Goal: Task Accomplishment & Management: Use online tool/utility

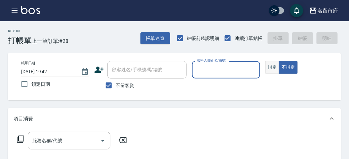
click at [272, 65] on button "指定" at bounding box center [273, 67] width 14 height 13
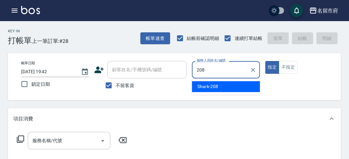
click at [210, 87] on span "Shark -208" at bounding box center [208, 86] width 21 height 7
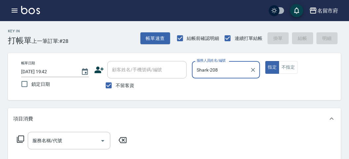
type input "Shark-208"
click at [21, 142] on icon at bounding box center [20, 139] width 7 height 7
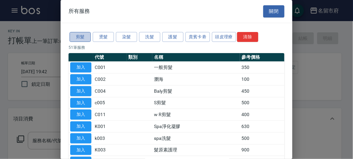
click at [83, 36] on button "剪髮" at bounding box center [79, 37] width 21 height 10
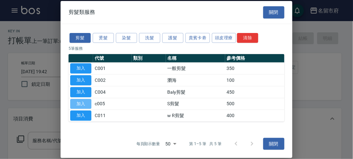
click at [84, 103] on button "加入" at bounding box center [80, 104] width 21 height 10
type input "S剪髮(c005)"
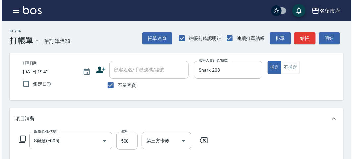
scroll to position [194, 0]
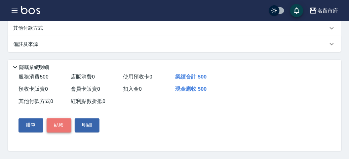
click at [57, 127] on button "結帳" at bounding box center [59, 126] width 25 height 14
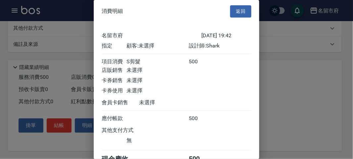
scroll to position [37, 0]
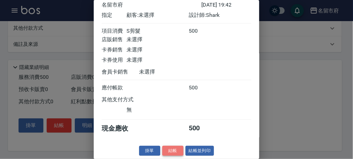
click at [172, 150] on button "結帳" at bounding box center [172, 151] width 21 height 10
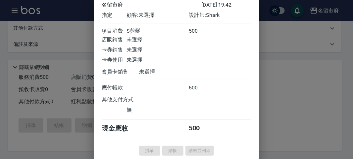
type input "[DATE] 20:24"
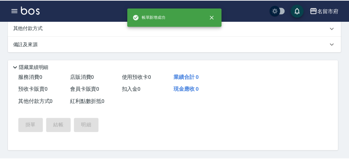
scroll to position [0, 0]
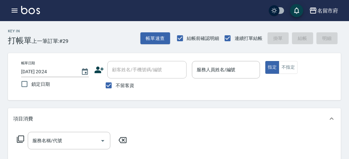
click at [207, 57] on div "帳單日期 [DATE] 20:24 鎖定日期 顧客姓名/手機號碼/編號 顧客姓名/手機號碼/編號 不留客資 服務人員姓名/編號 服務人員姓名/編號 指定 不指定" at bounding box center [174, 76] width 333 height 47
click at [210, 75] on input "服務人員姓名/編號" at bounding box center [226, 70] width 62 height 12
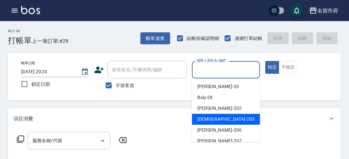
click at [207, 118] on span "聖德 -203" at bounding box center [226, 119] width 57 height 7
type input "聖德-203"
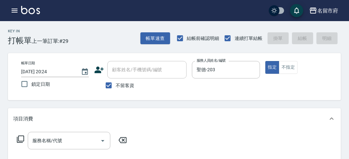
click at [14, 141] on div "服務名稱/代號 服務名稱/代號" at bounding box center [72, 141] width 118 height 18
click at [21, 136] on icon at bounding box center [20, 139] width 7 height 7
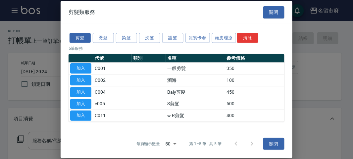
drag, startPoint x: 154, startPoint y: 37, endPoint x: 139, endPoint y: 44, distance: 16.7
click at [152, 38] on button "洗髮" at bounding box center [149, 38] width 21 height 10
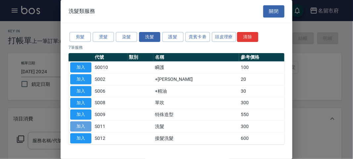
click at [81, 122] on button "加入" at bounding box center [80, 127] width 21 height 10
type input "洗髮(S011)"
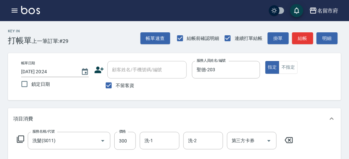
click at [329, 41] on button "明細" at bounding box center [327, 38] width 21 height 12
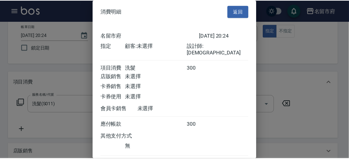
scroll to position [37, 0]
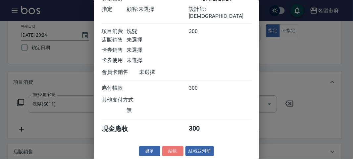
click at [174, 150] on button "結帳" at bounding box center [172, 152] width 21 height 10
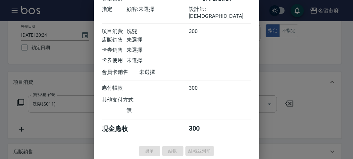
type input "[DATE] 20:31"
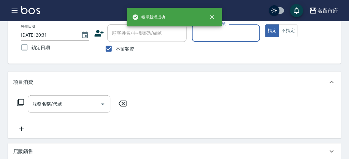
click at [225, 41] on div "服務人員姓名/編號" at bounding box center [226, 33] width 68 height 18
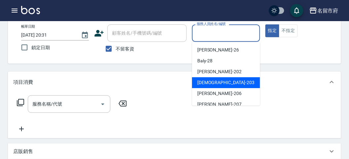
click at [216, 83] on div "聖德 -203" at bounding box center [226, 82] width 68 height 11
type input "聖德-203"
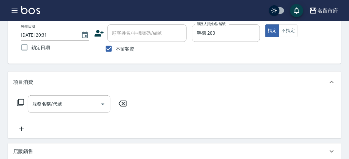
click at [21, 104] on icon at bounding box center [21, 103] width 8 height 8
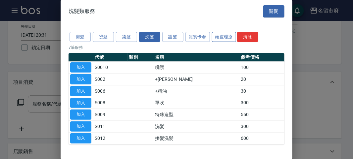
click at [227, 36] on button "頭皮理療" at bounding box center [224, 37] width 24 height 10
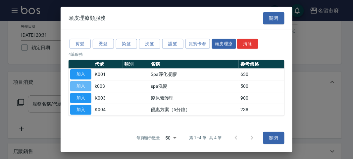
drag, startPoint x: 79, startPoint y: 85, endPoint x: 108, endPoint y: 95, distance: 30.7
click at [84, 87] on button "加入" at bounding box center [80, 86] width 21 height 10
type input "spa洗髮(k003)"
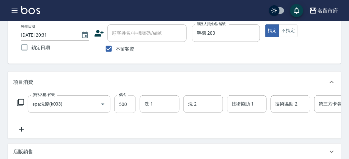
click at [132, 108] on input "500" at bounding box center [125, 105] width 22 height 18
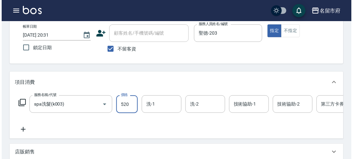
scroll to position [0, 0]
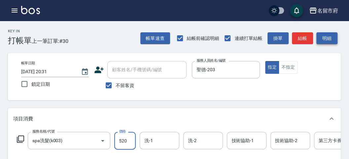
type input "520"
click at [336, 43] on button "明細" at bounding box center [327, 38] width 21 height 12
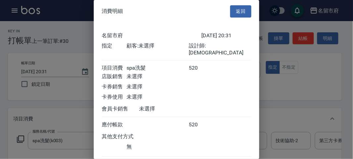
scroll to position [37, 0]
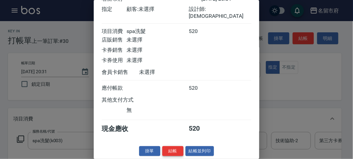
drag, startPoint x: 181, startPoint y: 146, endPoint x: 180, endPoint y: 150, distance: 3.7
click at [181, 147] on div "掛單 結帳 結帳並列印" at bounding box center [176, 152] width 165 height 10
click at [178, 152] on button "結帳" at bounding box center [172, 152] width 21 height 10
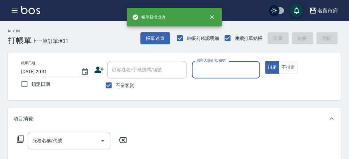
click at [219, 69] on input "服務人員姓名/編號" at bounding box center [226, 70] width 62 height 12
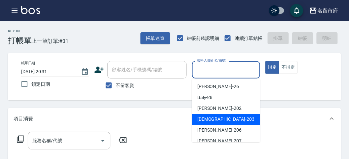
drag, startPoint x: 201, startPoint y: 118, endPoint x: 186, endPoint y: 119, distance: 15.3
click at [200, 118] on span "聖德 -203" at bounding box center [226, 119] width 57 height 7
type input "聖德-203"
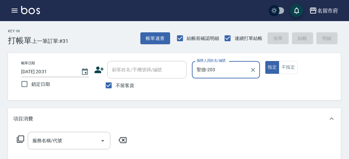
click at [19, 139] on icon at bounding box center [21, 140] width 8 height 8
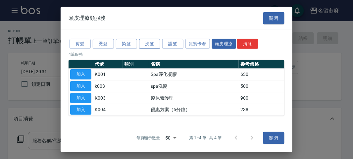
click at [147, 47] on button "洗髮" at bounding box center [149, 44] width 21 height 10
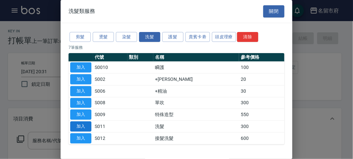
click at [88, 126] on button "加入" at bounding box center [80, 127] width 21 height 10
type input "洗髮(S011)"
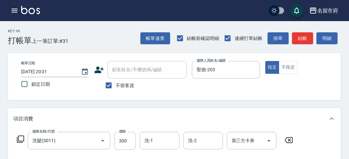
click at [24, 141] on icon at bounding box center [21, 140] width 8 height 8
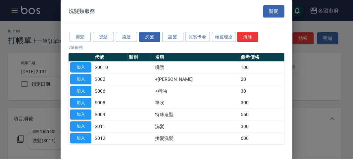
click at [79, 38] on button "剪髮" at bounding box center [79, 37] width 21 height 10
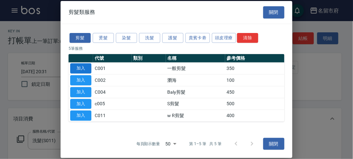
click at [80, 72] on button "加入" at bounding box center [80, 69] width 21 height 10
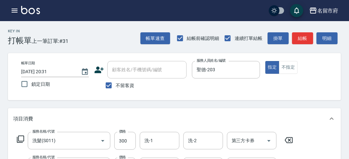
click at [329, 36] on button "明細" at bounding box center [327, 38] width 21 height 12
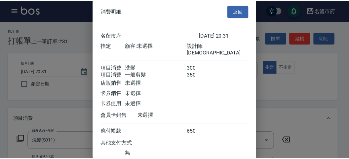
scroll to position [44, 0]
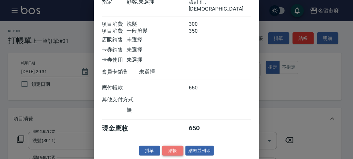
click at [176, 148] on button "結帳" at bounding box center [172, 151] width 21 height 10
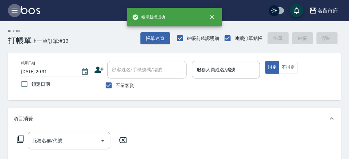
click at [17, 7] on icon "button" at bounding box center [15, 11] width 8 height 8
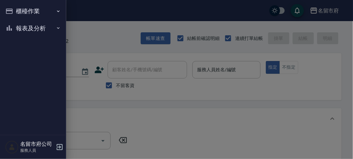
click at [32, 36] on button "報表及分析" at bounding box center [33, 28] width 61 height 17
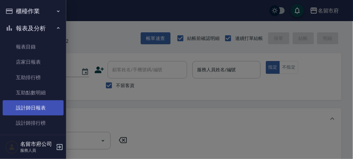
click at [31, 110] on link "設計師日報表" at bounding box center [33, 108] width 61 height 15
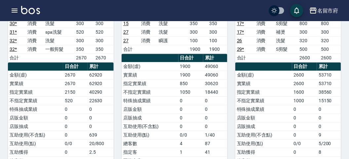
scroll to position [294, 0]
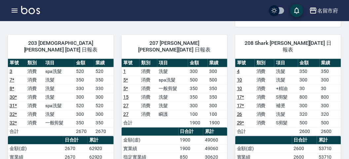
click at [234, 42] on div "208 Shark [PERSON_NAME][DATE] 日報表 單號 類別 項目 金額 業績 4 消費 洗髮 350 350 10 消費 洗髮 300 3…" at bounding box center [285, 159] width 114 height 264
click at [33, 5] on div "名留市府 登出" at bounding box center [174, 10] width 349 height 21
click at [37, 14] on img at bounding box center [30, 10] width 19 height 8
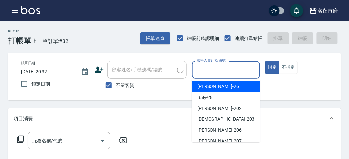
click at [221, 67] on input "服務人員姓名/編號" at bounding box center [226, 70] width 62 height 12
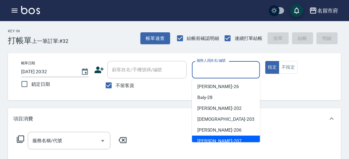
click at [214, 138] on div "[PERSON_NAME] -207" at bounding box center [226, 141] width 68 height 11
type input "[PERSON_NAME]-207"
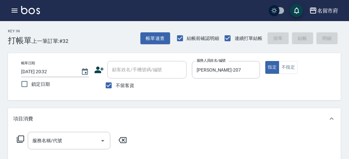
click at [291, 75] on div "帳單日期 [DATE] 20:32 鎖定日期 顧客姓名/手機號碼/編號 顧客姓名/手機號碼/編號 不留客資 服務人員姓名/編號 [PERSON_NAME]-2…" at bounding box center [175, 76] width 318 height 31
click at [292, 70] on button "不指定" at bounding box center [288, 67] width 19 height 13
click at [21, 143] on icon at bounding box center [20, 139] width 7 height 7
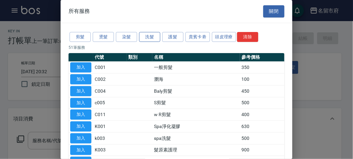
click at [143, 36] on button "洗髮" at bounding box center [149, 37] width 21 height 10
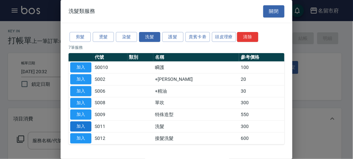
click at [89, 126] on button "加入" at bounding box center [80, 127] width 21 height 10
type input "洗髮(S011)"
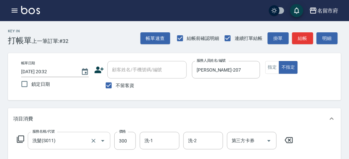
click at [103, 143] on icon "Open" at bounding box center [103, 141] width 8 height 8
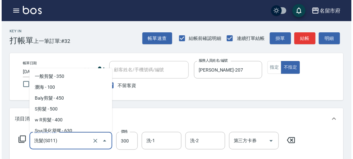
scroll to position [364, 0]
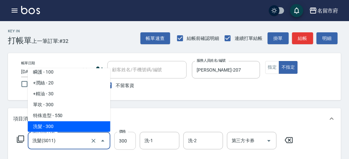
click at [121, 141] on input "300" at bounding box center [125, 141] width 22 height 18
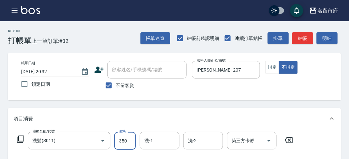
type input "350"
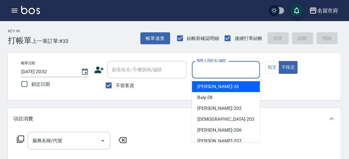
click at [218, 73] on input "服務人員姓名/編號" at bounding box center [226, 70] width 62 height 12
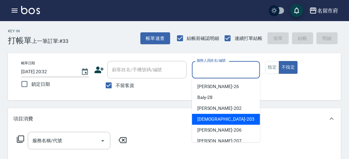
drag, startPoint x: 219, startPoint y: 120, endPoint x: 98, endPoint y: 124, distance: 121.2
click at [219, 120] on div "聖德 -203" at bounding box center [226, 119] width 68 height 11
type input "聖德-203"
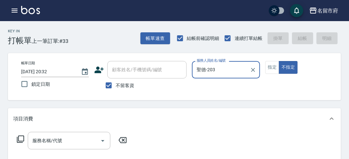
click at [17, 141] on icon at bounding box center [20, 139] width 7 height 7
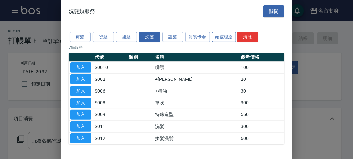
click at [223, 39] on button "頭皮理療" at bounding box center [224, 37] width 24 height 10
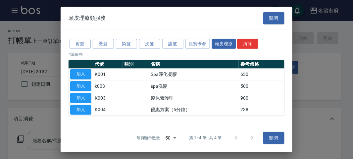
click at [75, 87] on button "加入" at bounding box center [80, 86] width 21 height 10
type input "spa洗髮(k003)"
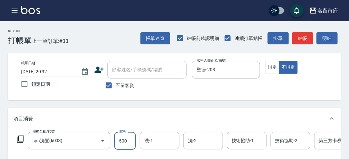
drag, startPoint x: 126, startPoint y: 139, endPoint x: 126, endPoint y: 144, distance: 5.0
click at [126, 139] on input "500" at bounding box center [125, 141] width 22 height 18
type input "520"
click at [328, 41] on button "明細" at bounding box center [327, 38] width 21 height 12
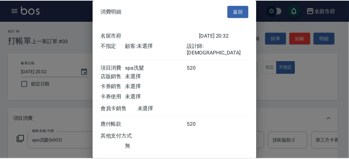
scroll to position [37, 0]
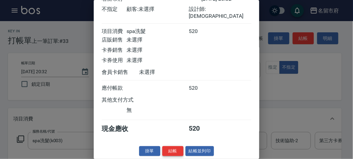
click at [163, 154] on button "結帳" at bounding box center [172, 152] width 21 height 10
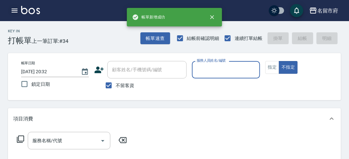
click at [13, 15] on button "button" at bounding box center [14, 10] width 13 height 13
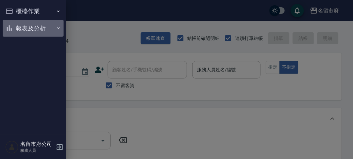
drag, startPoint x: 17, startPoint y: 23, endPoint x: 42, endPoint y: 89, distance: 69.6
click at [17, 24] on button "報表及分析" at bounding box center [33, 28] width 61 height 17
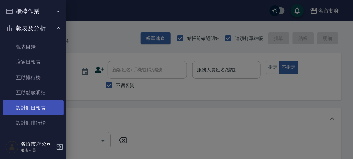
click at [43, 113] on link "設計師日報表" at bounding box center [33, 108] width 61 height 15
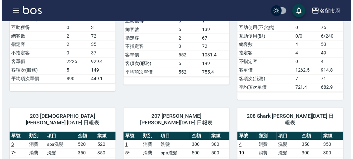
scroll to position [331, 0]
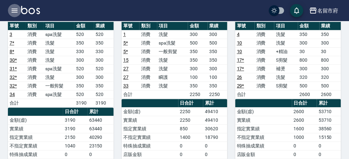
click at [11, 11] on icon "button" at bounding box center [15, 11] width 8 height 8
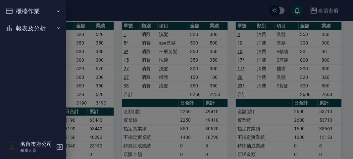
click at [11, 11] on button "櫃檯作業" at bounding box center [33, 11] width 61 height 17
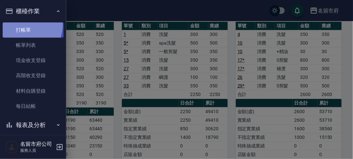
click at [17, 23] on link "打帳單" at bounding box center [33, 29] width 61 height 15
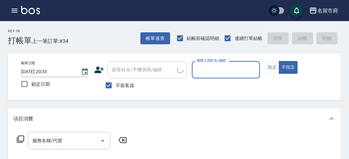
click at [226, 63] on label "服務人員姓名/編號" at bounding box center [211, 60] width 29 height 5
click at [226, 64] on input "服務人員姓名/編號" at bounding box center [226, 70] width 62 height 12
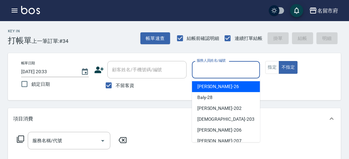
click at [208, 65] on input "服務人員姓名/編號" at bounding box center [226, 70] width 62 height 12
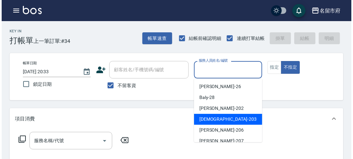
scroll to position [72, 0]
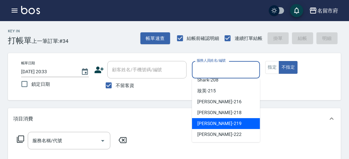
click at [222, 124] on span "[PERSON_NAME] -219" at bounding box center [220, 123] width 44 height 7
type input "[PERSON_NAME]-219"
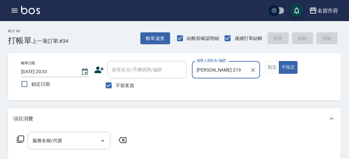
click at [21, 138] on icon at bounding box center [21, 140] width 8 height 8
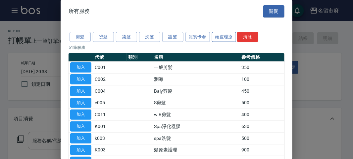
drag, startPoint x: 226, startPoint y: 40, endPoint x: 191, endPoint y: 55, distance: 38.4
click at [226, 39] on button "頭皮理療" at bounding box center [224, 37] width 24 height 10
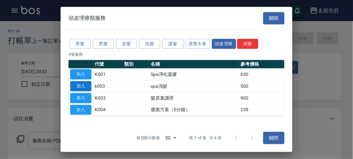
click at [80, 82] on button "加入" at bounding box center [80, 86] width 21 height 10
type input "spa洗髮(k003)"
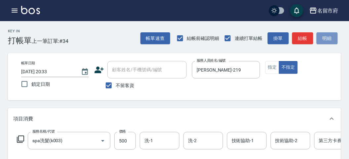
drag, startPoint x: 331, startPoint y: 41, endPoint x: 254, endPoint y: 99, distance: 96.9
click at [330, 41] on button "明細" at bounding box center [327, 38] width 21 height 12
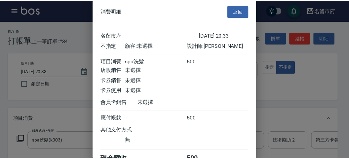
scroll to position [37, 0]
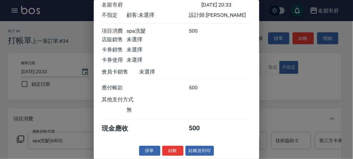
click at [184, 145] on div "消費明細 返回 名留市府 [DATE] 20:33 不指定 顧客: 未選擇 設計師: Sammy 項目消費 spa洗髮 500 店販銷售 未選擇 卡券銷售 未…" at bounding box center [176, 79] width 165 height 159
click at [178, 150] on button "結帳" at bounding box center [172, 151] width 21 height 10
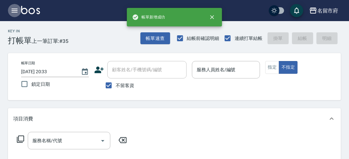
click at [10, 11] on button "button" at bounding box center [14, 10] width 13 height 13
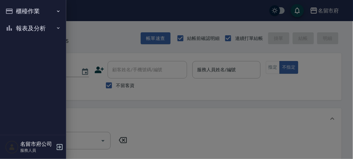
click at [16, 32] on button "報表及分析" at bounding box center [33, 28] width 61 height 17
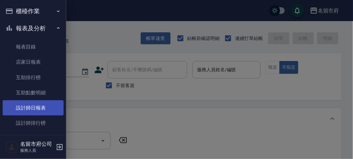
click at [13, 104] on link "設計師日報表" at bounding box center [33, 108] width 61 height 15
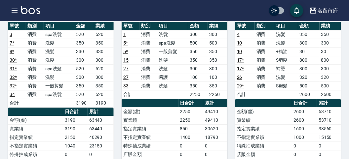
scroll to position [294, 0]
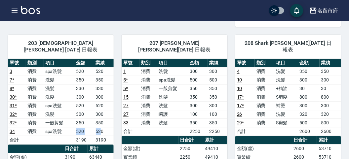
drag, startPoint x: 71, startPoint y: 116, endPoint x: 102, endPoint y: 115, distance: 30.5
click at [102, 127] on tr "34 消費 spa洗髮 520 520" at bounding box center [61, 131] width 106 height 9
click at [102, 127] on td "520" at bounding box center [104, 131] width 20 height 9
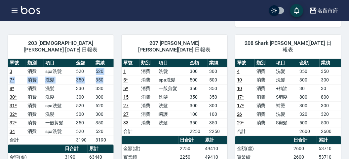
drag, startPoint x: 94, startPoint y: 55, endPoint x: 107, endPoint y: 58, distance: 13.2
click at [107, 67] on tbody "3 消費 spa洗髮 520 520 7 * 消費 洗髮 350 350 8 * 消費 洗髮 330 330 30 * 消費 洗髮 300 300 31 * …" at bounding box center [61, 105] width 106 height 77
click at [107, 76] on td "350" at bounding box center [104, 80] width 20 height 9
click at [107, 76] on tr "7 * 消費 洗髮 350 350" at bounding box center [61, 80] width 106 height 9
click at [106, 84] on td "330" at bounding box center [104, 88] width 20 height 9
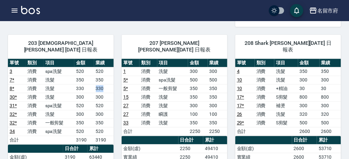
drag, startPoint x: 91, startPoint y: 70, endPoint x: 112, endPoint y: 71, distance: 20.9
click at [112, 84] on tr "8 * 消費 洗髮 330 330" at bounding box center [61, 88] width 106 height 9
click at [112, 84] on td "330" at bounding box center [104, 88] width 20 height 9
drag, startPoint x: 95, startPoint y: 78, endPoint x: 108, endPoint y: 78, distance: 12.9
click at [108, 93] on td "300" at bounding box center [104, 97] width 20 height 9
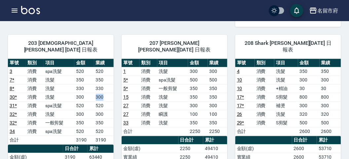
click at [108, 93] on td "300" at bounding box center [104, 97] width 20 height 9
drag, startPoint x: 95, startPoint y: 90, endPoint x: 106, endPoint y: 88, distance: 11.0
click at [106, 102] on td "520" at bounding box center [104, 106] width 20 height 9
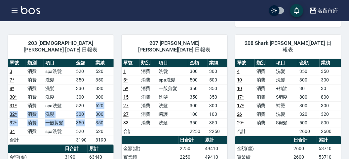
drag, startPoint x: 103, startPoint y: 92, endPoint x: 104, endPoint y: 101, distance: 8.6
click at [104, 101] on tbody "3 消費 spa洗髮 520 520 7 * 消費 洗髮 350 350 8 * 消費 洗髮 330 330 30 * 消費 洗髮 300 300 31 * …" at bounding box center [61, 105] width 106 height 77
click at [104, 119] on td "350" at bounding box center [104, 123] width 20 height 9
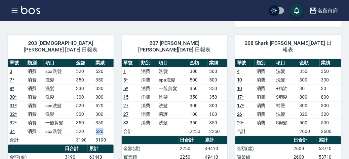
drag, startPoint x: 91, startPoint y: 112, endPoint x: 112, endPoint y: 113, distance: 20.9
click at [112, 127] on tr "34 消費 spa洗髮 520 520" at bounding box center [61, 131] width 106 height 9
click at [112, 127] on td "520" at bounding box center [104, 131] width 20 height 9
click at [12, 14] on icon "button" at bounding box center [15, 11] width 8 height 8
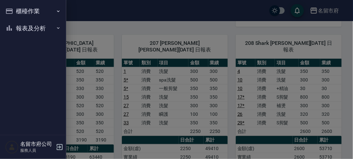
click at [21, 32] on button "報表及分析" at bounding box center [33, 28] width 61 height 17
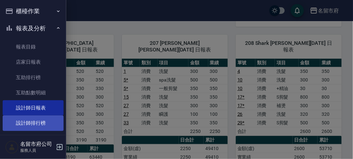
click at [36, 124] on link "設計師排行榜" at bounding box center [33, 123] width 61 height 15
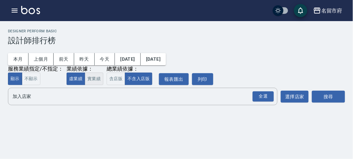
click at [95, 78] on button "實業績" at bounding box center [94, 79] width 19 height 13
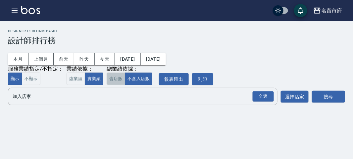
click at [113, 80] on button "含店販" at bounding box center [116, 79] width 19 height 13
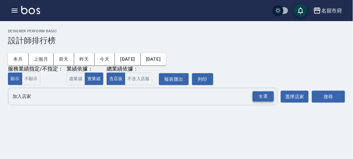
click at [270, 98] on div "全選" at bounding box center [262, 97] width 21 height 10
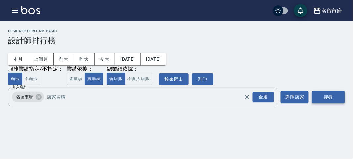
click at [330, 101] on button "搜尋" at bounding box center [328, 97] width 33 height 12
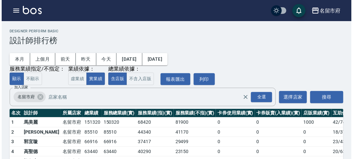
scroll to position [37, 0]
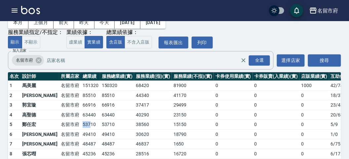
drag, startPoint x: 59, startPoint y: 124, endPoint x: 70, endPoint y: 123, distance: 12.0
click at [70, 123] on tr "5 [PERSON_NAME] [GEOGRAPHIC_DATA] 53710 53710 38560 15150 0 0 0 5 / 9" at bounding box center [191, 125] width 367 height 10
click at [81, 123] on td "53710" at bounding box center [90, 125] width 19 height 10
click at [12, 8] on icon "button" at bounding box center [15, 11] width 8 height 8
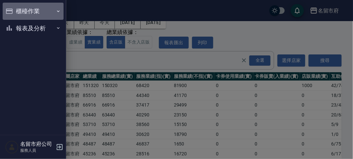
click at [12, 8] on button "櫃檯作業" at bounding box center [33, 11] width 61 height 17
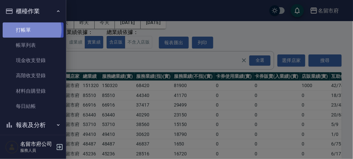
drag, startPoint x: 30, startPoint y: 29, endPoint x: 34, endPoint y: 25, distance: 5.4
click at [31, 29] on link "打帳單" at bounding box center [33, 29] width 61 height 15
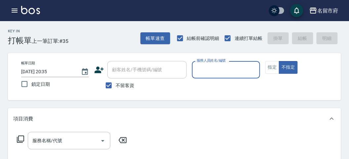
click at [212, 70] on input "服務人員姓名/編號" at bounding box center [226, 70] width 62 height 12
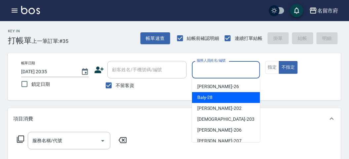
drag, startPoint x: 215, startPoint y: 96, endPoint x: 181, endPoint y: 98, distance: 33.5
click at [213, 95] on div "Baly -28" at bounding box center [226, 97] width 68 height 11
type input "Baly-28"
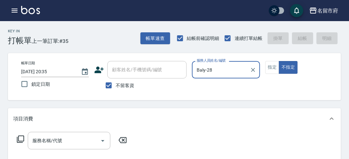
click at [20, 138] on icon at bounding box center [21, 140] width 8 height 8
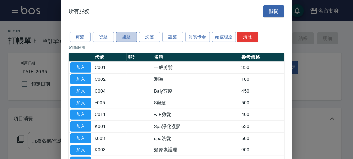
click at [123, 36] on button "染髮" at bounding box center [126, 37] width 21 height 10
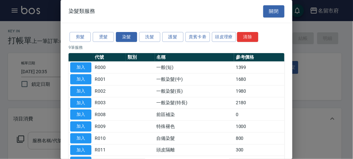
drag, startPoint x: 81, startPoint y: 67, endPoint x: 104, endPoint y: 134, distance: 70.9
click at [80, 71] on button "加入" at bounding box center [80, 68] width 21 height 10
type input "一般(短)(R000)"
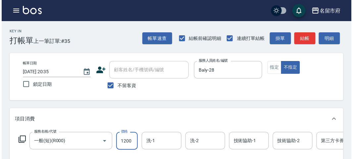
scroll to position [200, 0]
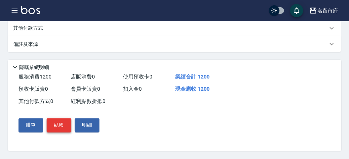
type input "1200"
click at [49, 124] on button "結帳" at bounding box center [59, 126] width 25 height 14
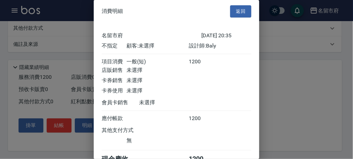
scroll to position [37, 0]
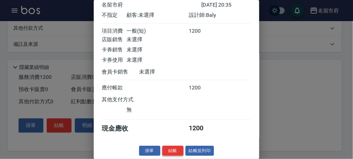
click at [174, 153] on button "結帳" at bounding box center [172, 151] width 21 height 10
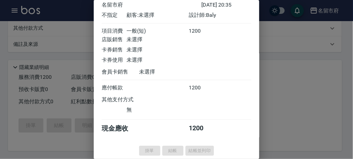
type input "[DATE] 20:49"
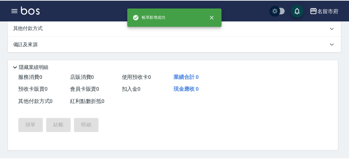
scroll to position [0, 0]
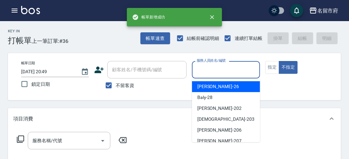
click at [208, 71] on input "服務人員姓名/編號" at bounding box center [226, 70] width 62 height 12
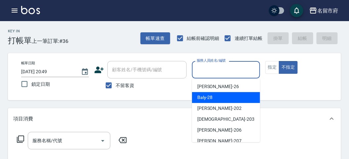
click at [211, 96] on span "Baly -28" at bounding box center [206, 97] width 16 height 7
type input "Baly-28"
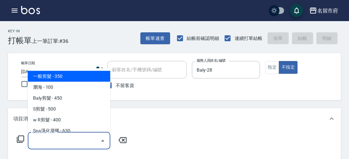
drag, startPoint x: 72, startPoint y: 142, endPoint x: 59, endPoint y: 98, distance: 45.9
click at [70, 138] on input "服務名稱/代號" at bounding box center [64, 141] width 67 height 12
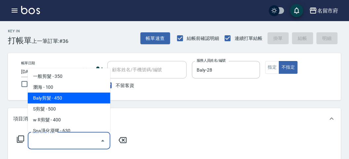
click at [58, 98] on span "Baly剪髮 - 450" at bounding box center [69, 98] width 83 height 11
type input "Baly剪髮(C004)"
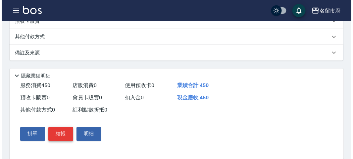
scroll to position [194, 0]
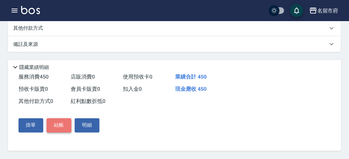
click at [59, 125] on button "結帳" at bounding box center [59, 126] width 25 height 14
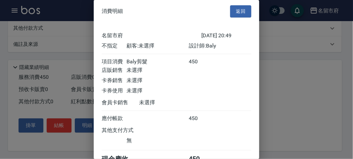
scroll to position [37, 0]
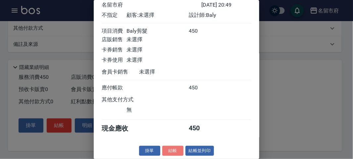
click at [170, 153] on button "結帳" at bounding box center [172, 151] width 21 height 10
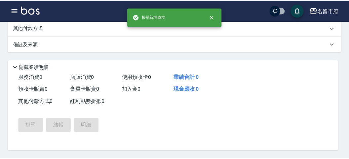
scroll to position [0, 0]
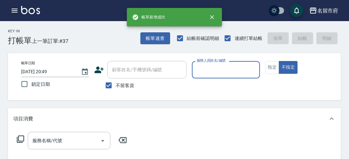
drag, startPoint x: 213, startPoint y: 68, endPoint x: 213, endPoint y: 73, distance: 5.3
click at [213, 68] on input "服務人員姓名/編號" at bounding box center [226, 70] width 62 height 12
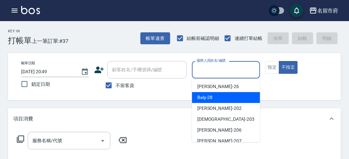
click at [212, 94] on div "Baly -28" at bounding box center [226, 97] width 68 height 11
type input "Baly-28"
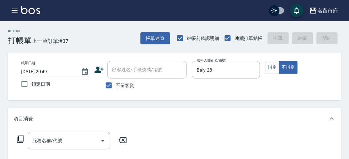
click at [20, 140] on icon at bounding box center [21, 140] width 8 height 8
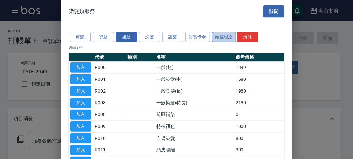
click at [225, 37] on button "頭皮理療" at bounding box center [224, 37] width 24 height 10
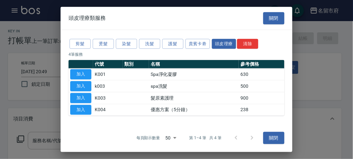
drag, startPoint x: 79, startPoint y: 84, endPoint x: 81, endPoint y: 88, distance: 4.3
click at [78, 84] on button "加入" at bounding box center [80, 86] width 21 height 10
type input "spa洗髮(k003)"
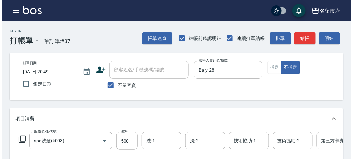
scroll to position [200, 0]
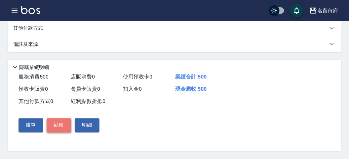
click at [60, 124] on button "結帳" at bounding box center [59, 126] width 25 height 14
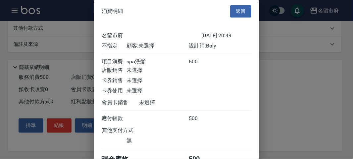
scroll to position [37, 0]
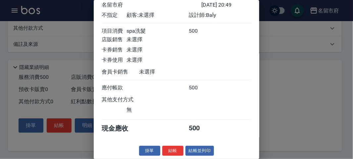
drag, startPoint x: 173, startPoint y: 150, endPoint x: 175, endPoint y: 128, distance: 22.3
click at [172, 149] on button "結帳" at bounding box center [172, 151] width 21 height 10
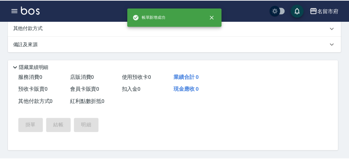
scroll to position [0, 0]
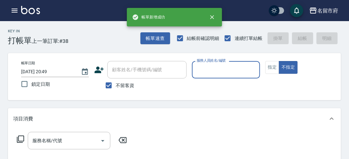
click at [204, 69] on input "服務人員姓名/編號" at bounding box center [226, 70] width 62 height 12
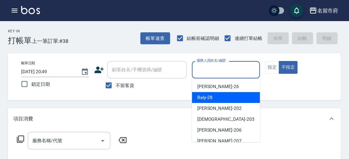
click at [202, 96] on span "Baly -28" at bounding box center [206, 97] width 16 height 7
type input "Baly-28"
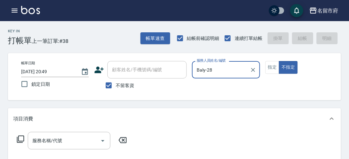
click at [22, 139] on icon at bounding box center [21, 140] width 8 height 8
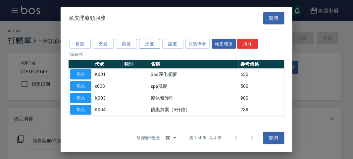
drag, startPoint x: 165, startPoint y: 46, endPoint x: 149, endPoint y: 47, distance: 15.9
click at [149, 47] on div "剪髮 燙髮 染髮 洗髮 護髮 貴賓卡劵 頭皮理療 清除" at bounding box center [176, 44] width 216 height 12
click at [149, 47] on button "洗髮" at bounding box center [149, 44] width 21 height 10
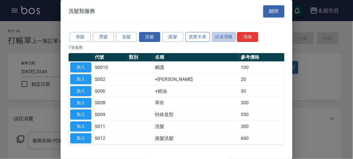
drag, startPoint x: 221, startPoint y: 36, endPoint x: 198, endPoint y: 38, distance: 22.3
click at [219, 36] on button "頭皮理療" at bounding box center [224, 37] width 24 height 10
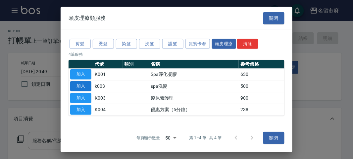
click at [89, 88] on button "加入" at bounding box center [80, 86] width 21 height 10
type input "spa洗髮(k003)"
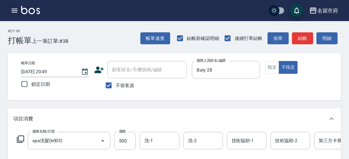
click at [23, 137] on icon at bounding box center [21, 140] width 8 height 8
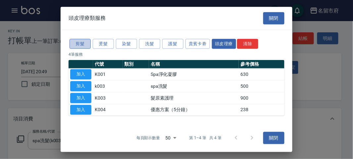
click at [82, 42] on button "剪髮" at bounding box center [79, 44] width 21 height 10
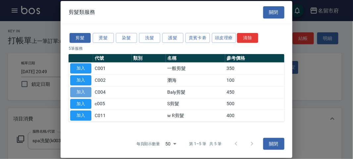
drag, startPoint x: 80, startPoint y: 93, endPoint x: 136, endPoint y: 84, distance: 56.6
click at [80, 93] on button "加入" at bounding box center [80, 92] width 21 height 10
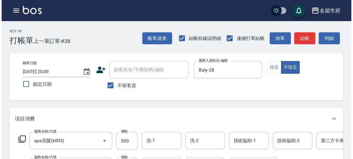
scroll to position [220, 0]
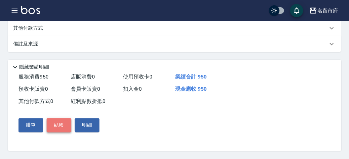
click at [53, 130] on button "結帳" at bounding box center [59, 126] width 25 height 14
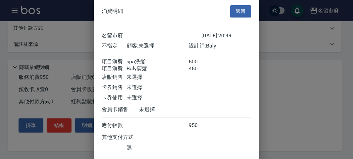
scroll to position [44, 0]
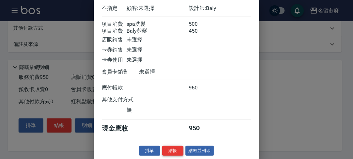
click at [169, 150] on button "結帳" at bounding box center [172, 151] width 21 height 10
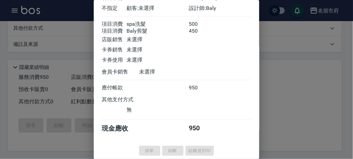
type input "[DATE] 20:50"
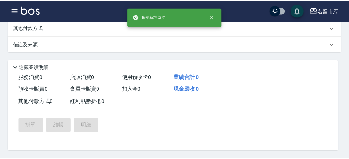
scroll to position [0, 0]
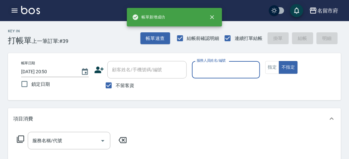
click at [15, 12] on icon "button" at bounding box center [15, 11] width 6 height 4
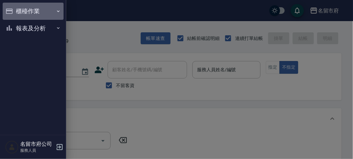
click at [15, 12] on button "櫃檯作業" at bounding box center [33, 11] width 61 height 17
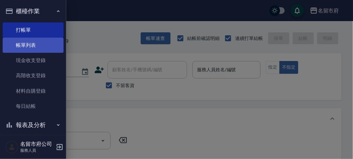
click at [26, 46] on link "帳單列表" at bounding box center [33, 45] width 61 height 15
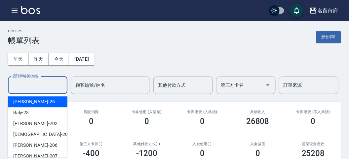
click at [42, 85] on input "設計師編號/姓名" at bounding box center [38, 86] width 54 height 12
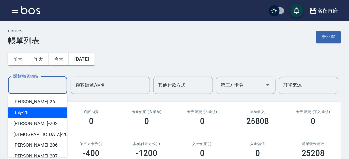
click at [45, 113] on div "Baly -28" at bounding box center [38, 113] width 60 height 11
type input "Baly-28"
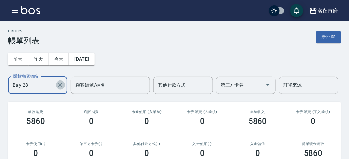
drag, startPoint x: 61, startPoint y: 85, endPoint x: 65, endPoint y: 82, distance: 5.2
click at [61, 85] on icon "Clear" at bounding box center [60, 85] width 7 height 7
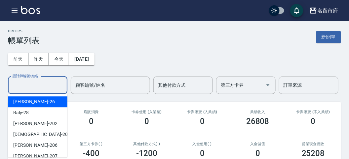
click at [36, 84] on input "設計師編號/姓名" at bounding box center [38, 86] width 54 height 12
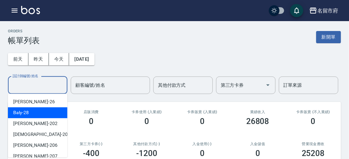
click at [36, 114] on div "Baly -28" at bounding box center [38, 113] width 60 height 11
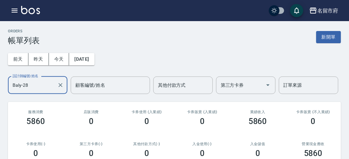
click at [36, 86] on input "Baly-28" at bounding box center [33, 86] width 44 height 12
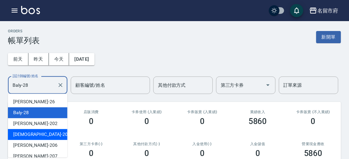
click at [35, 136] on div "聖德 -203" at bounding box center [38, 134] width 60 height 11
type input "聖德-203"
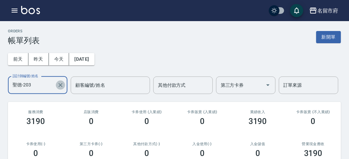
click at [63, 85] on icon "Clear" at bounding box center [60, 85] width 7 height 7
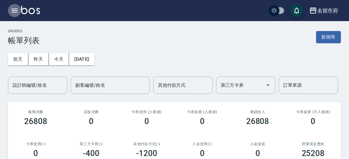
click at [13, 11] on icon "button" at bounding box center [15, 11] width 6 height 4
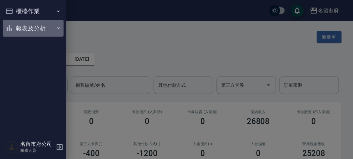
click at [35, 28] on button "報表及分析" at bounding box center [33, 28] width 61 height 17
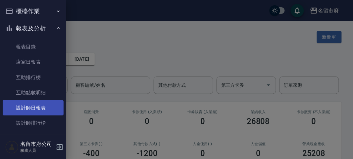
click at [36, 110] on link "設計師日報表" at bounding box center [33, 108] width 61 height 15
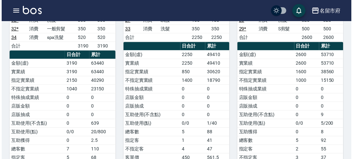
scroll to position [490, 0]
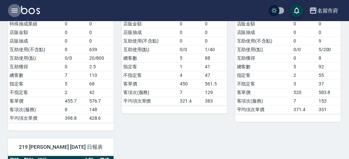
click at [15, 9] on icon "button" at bounding box center [15, 11] width 6 height 4
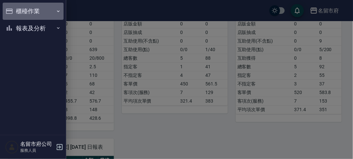
click at [28, 9] on button "櫃檯作業" at bounding box center [33, 11] width 61 height 17
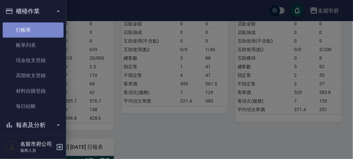
click at [41, 32] on link "打帳單" at bounding box center [33, 29] width 61 height 15
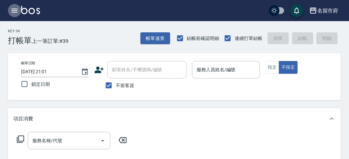
click at [17, 11] on icon "button" at bounding box center [15, 11] width 6 height 4
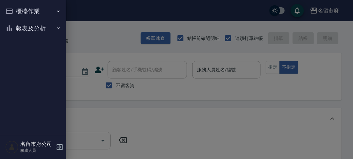
click at [19, 13] on button "櫃檯作業" at bounding box center [33, 11] width 61 height 17
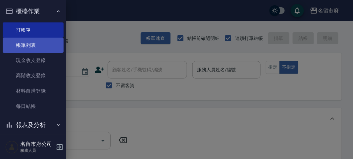
click at [34, 47] on link "帳單列表" at bounding box center [33, 45] width 61 height 15
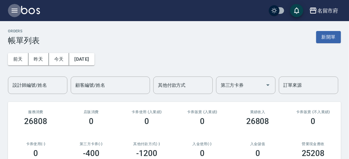
click at [20, 9] on button "button" at bounding box center [14, 10] width 13 height 13
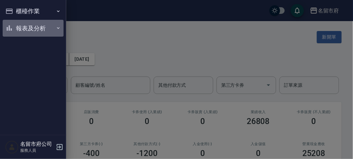
click at [18, 29] on button "報表及分析" at bounding box center [33, 28] width 61 height 17
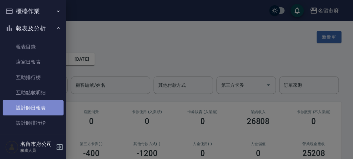
click at [40, 109] on link "設計師日報表" at bounding box center [33, 108] width 61 height 15
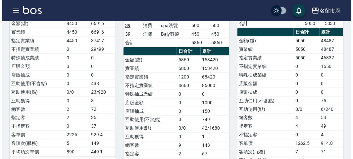
scroll to position [37, 0]
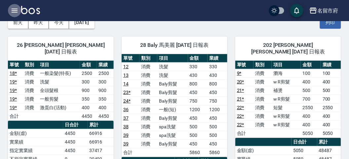
click at [12, 9] on icon "button" at bounding box center [15, 11] width 8 height 8
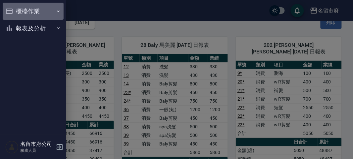
drag, startPoint x: 18, startPoint y: 12, endPoint x: 26, endPoint y: 9, distance: 9.1
click at [23, 10] on button "櫃檯作業" at bounding box center [33, 11] width 61 height 17
